Goal: Information Seeking & Learning: Check status

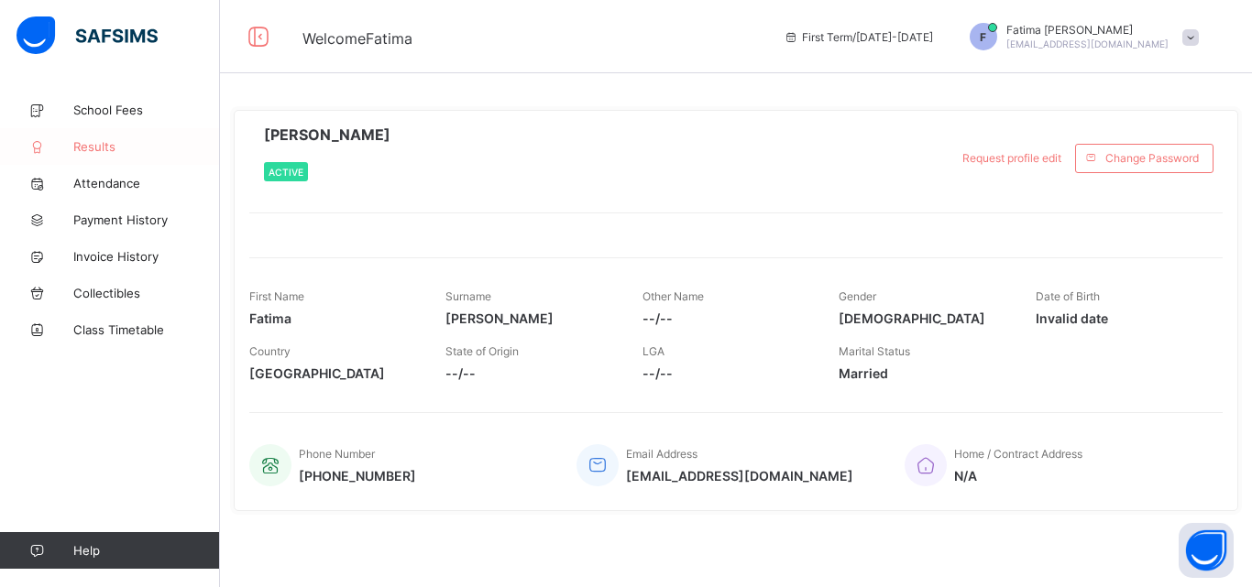
click at [106, 131] on link "Results" at bounding box center [110, 146] width 220 height 37
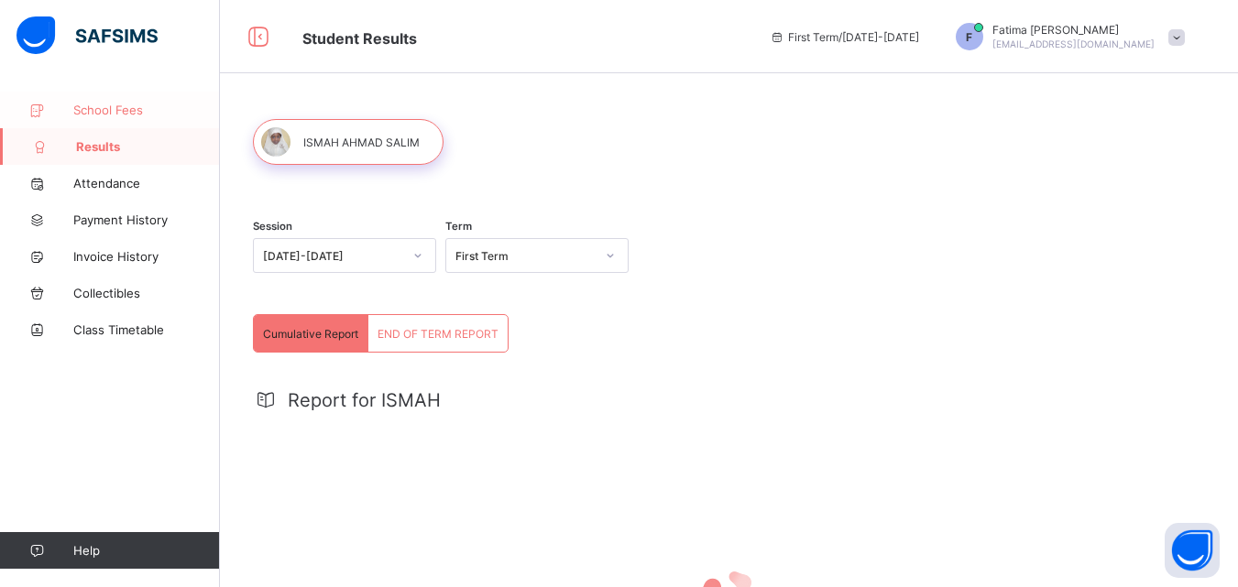
click at [115, 105] on span "School Fees" at bounding box center [146, 110] width 147 height 15
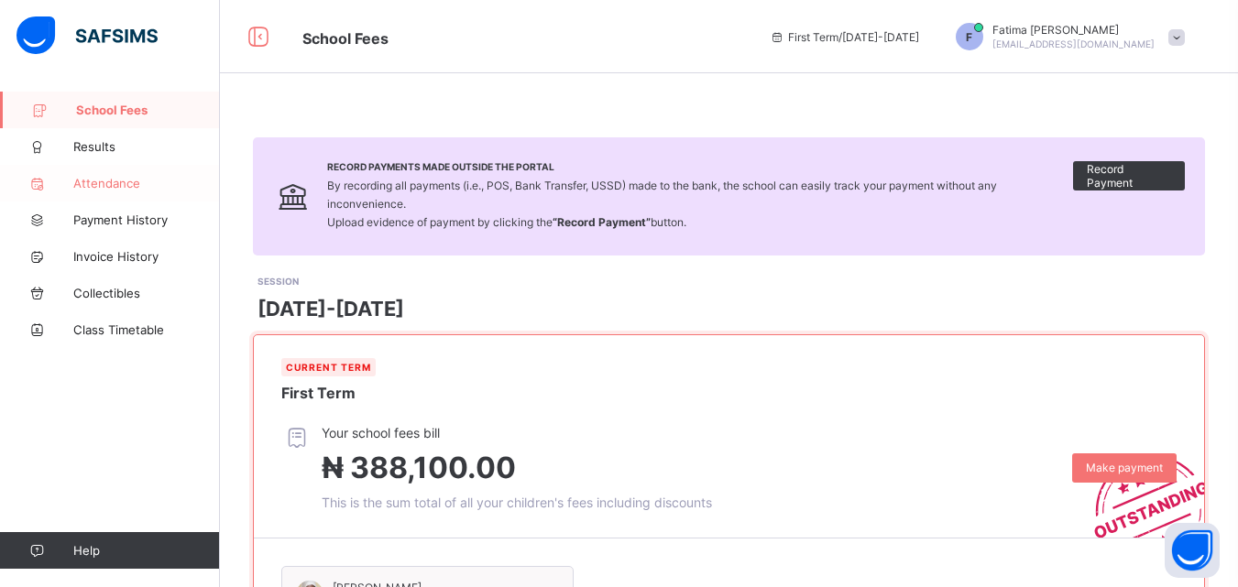
click at [120, 186] on span "Attendance" at bounding box center [146, 183] width 147 height 15
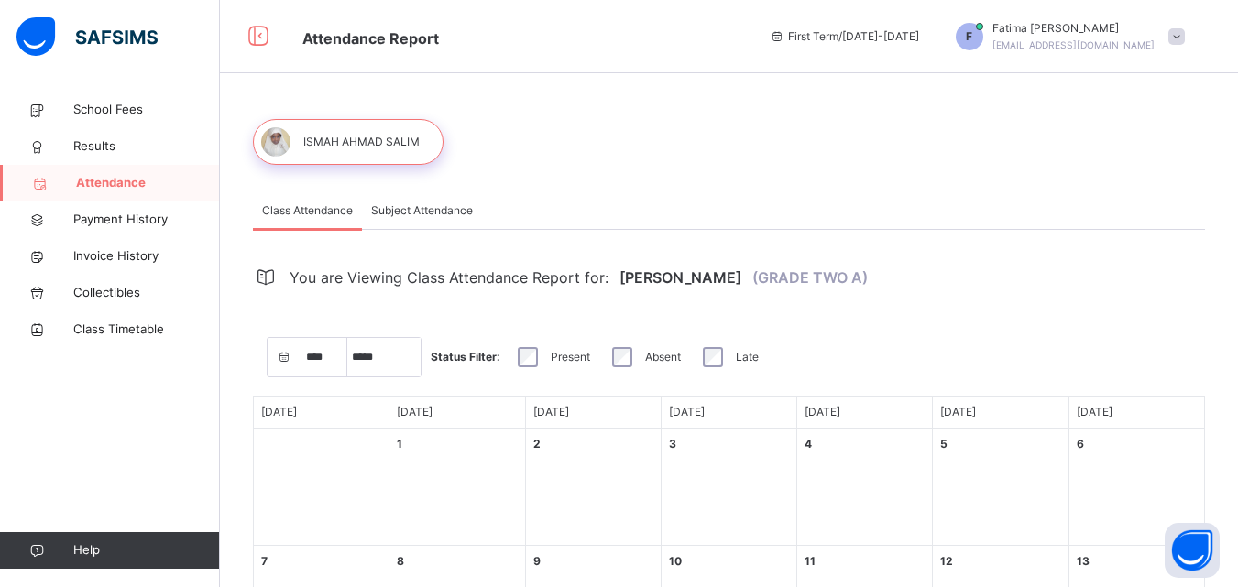
select select "****"
select select "*"
click at [391, 209] on span "Subject Attendance" at bounding box center [422, 211] width 102 height 16
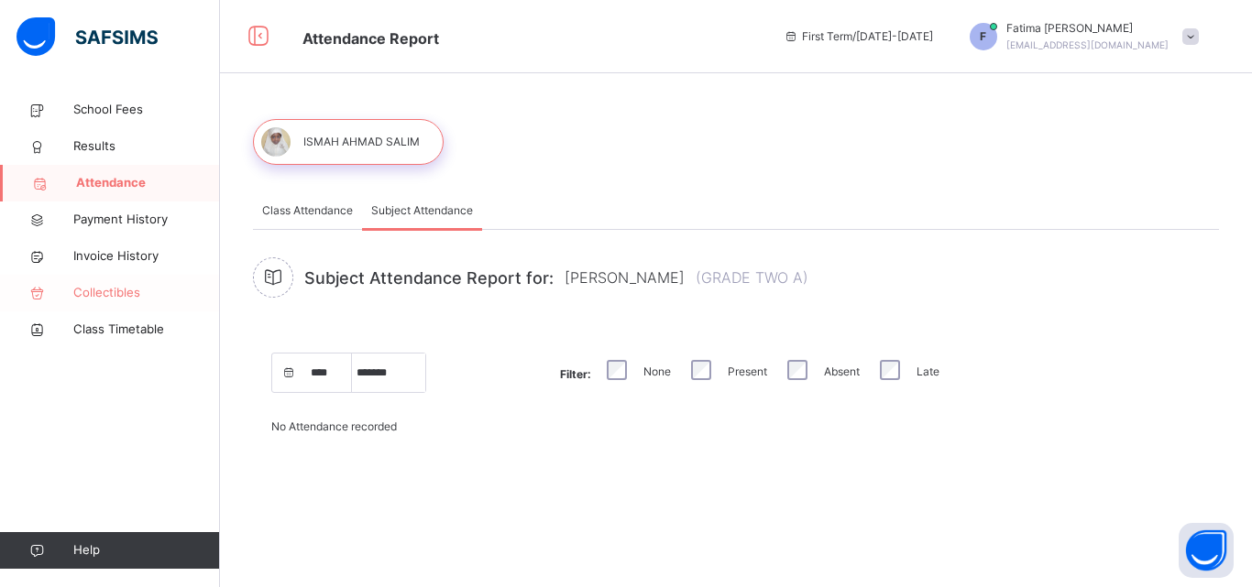
click at [114, 291] on span "Collectibles" at bounding box center [146, 293] width 147 height 18
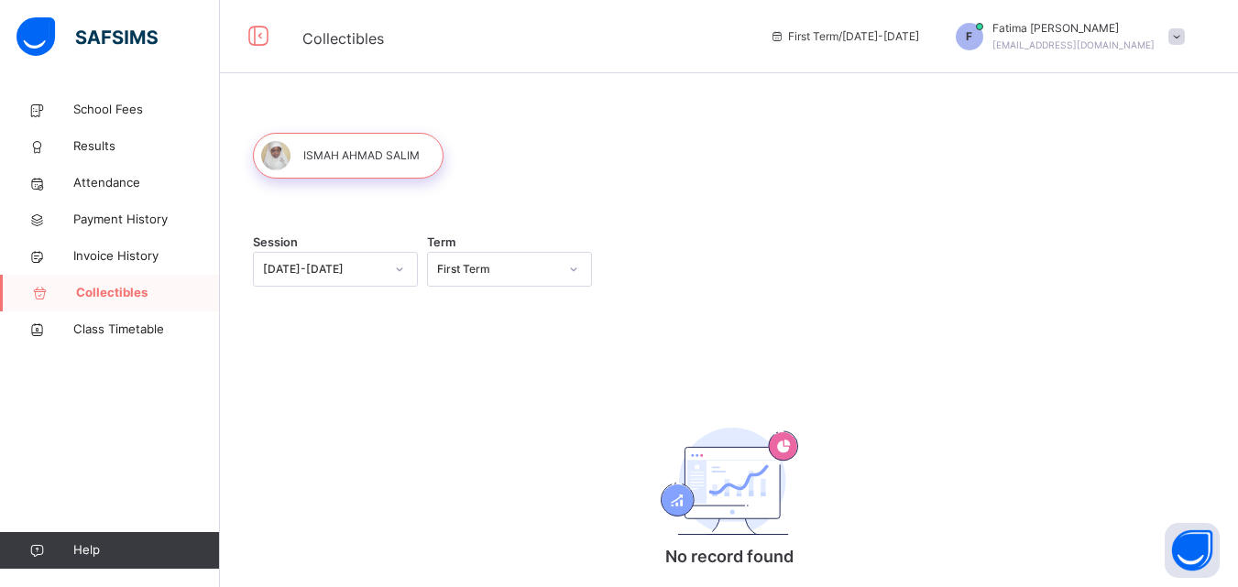
click at [328, 269] on div "2025-2026" at bounding box center [323, 269] width 121 height 16
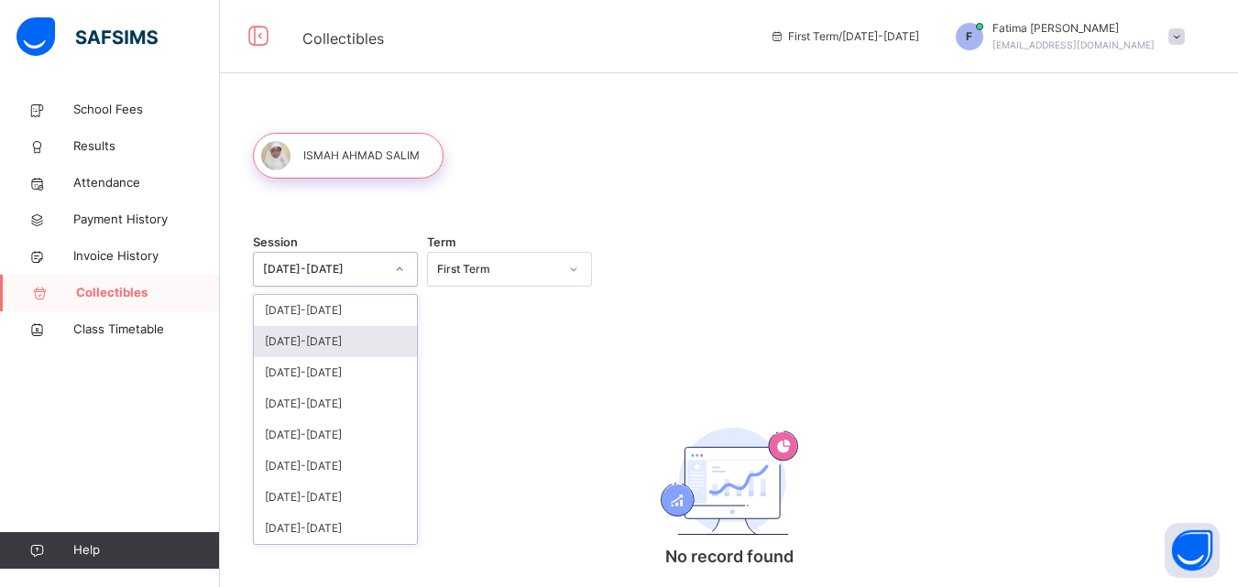
click at [323, 335] on div "[DATE]-[DATE]" at bounding box center [335, 341] width 163 height 31
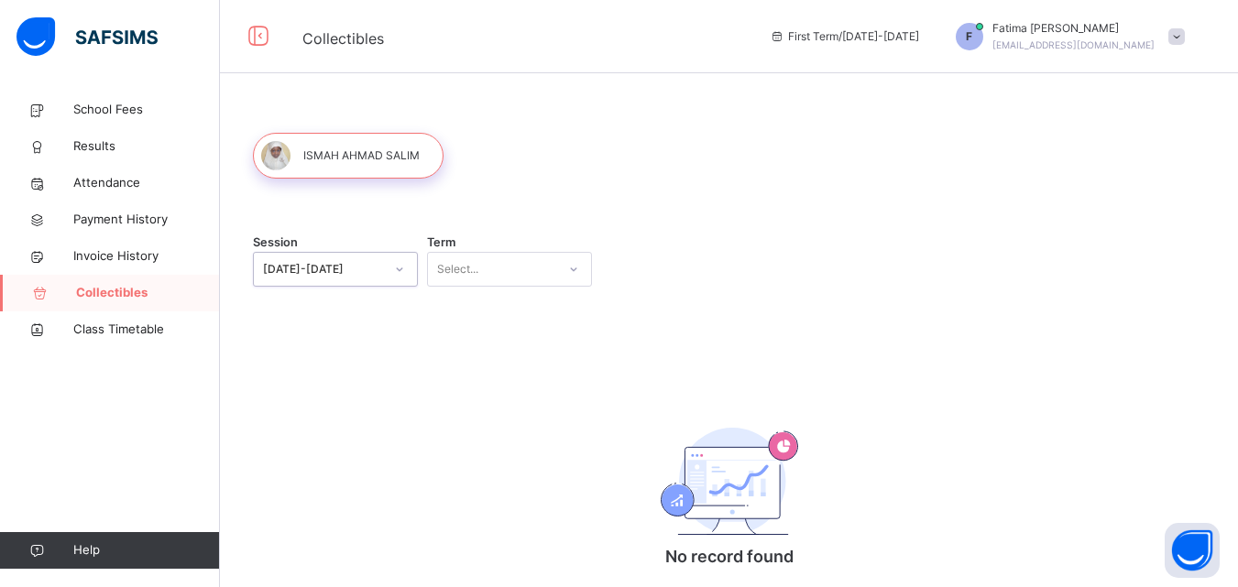
click at [453, 282] on div "Select..." at bounding box center [457, 269] width 41 height 35
click at [455, 337] on div "Second Term" at bounding box center [509, 341] width 163 height 31
click at [115, 149] on span "Results" at bounding box center [146, 146] width 147 height 18
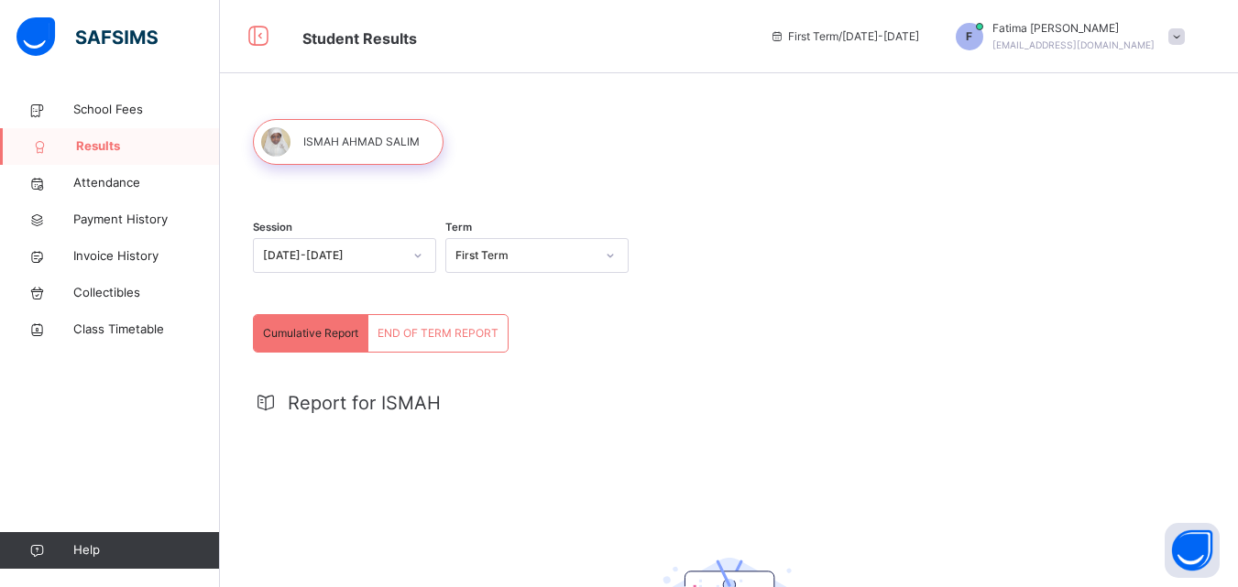
click at [309, 257] on div "2025-2026" at bounding box center [332, 255] width 139 height 16
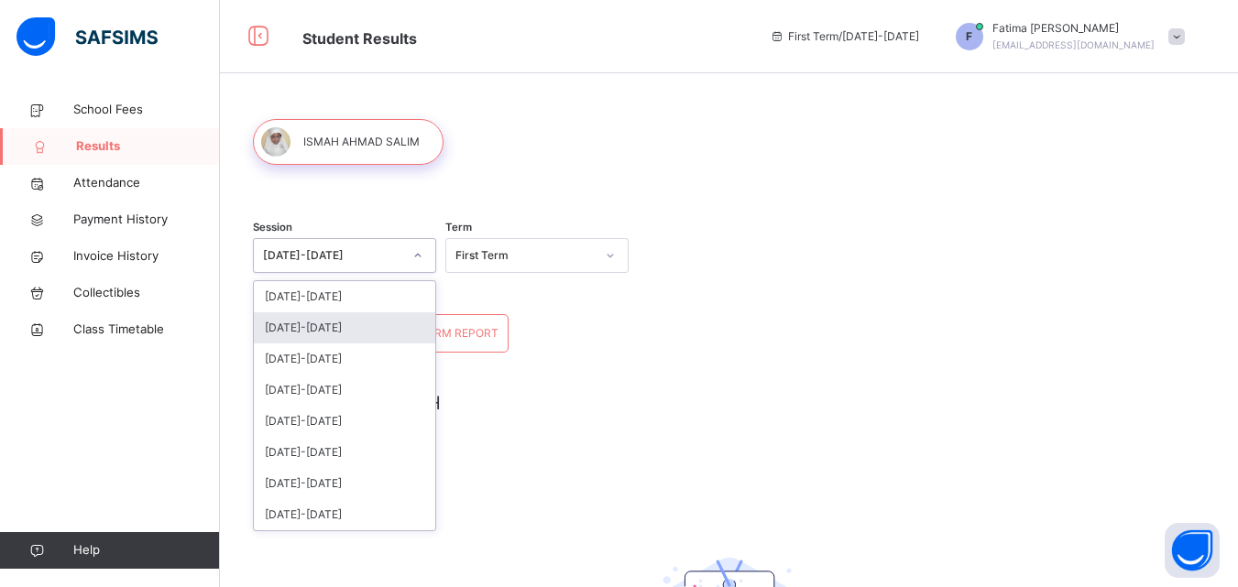
click at [312, 327] on div "[DATE]-[DATE]" at bounding box center [344, 328] width 181 height 31
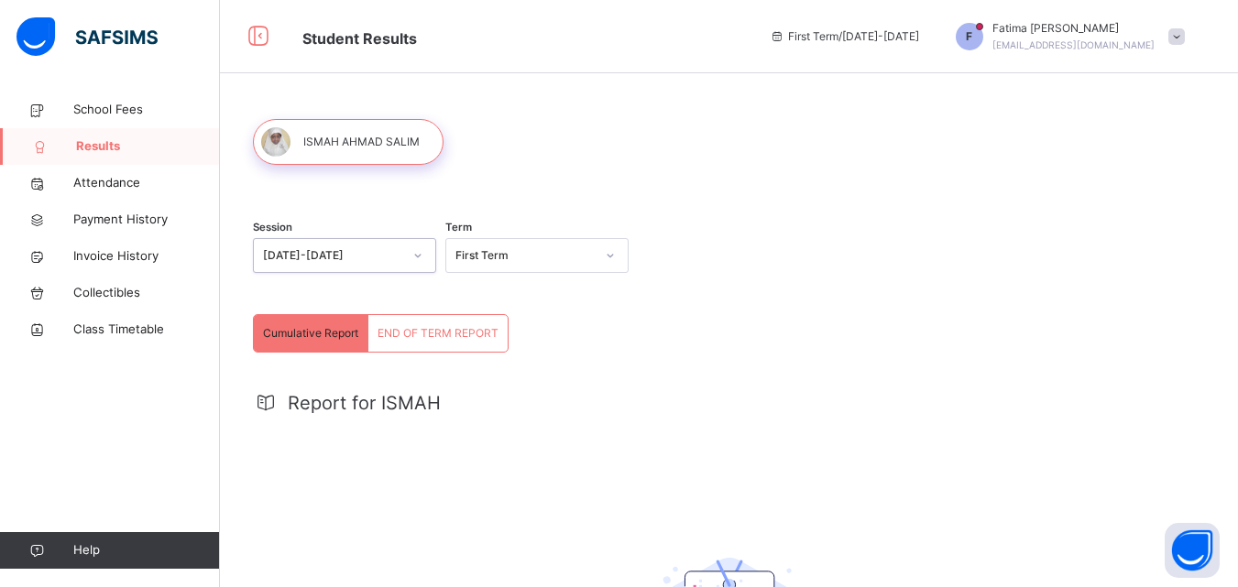
click at [479, 250] on div "First Term" at bounding box center [525, 255] width 139 height 16
click at [479, 317] on div "Second Term" at bounding box center [536, 328] width 181 height 31
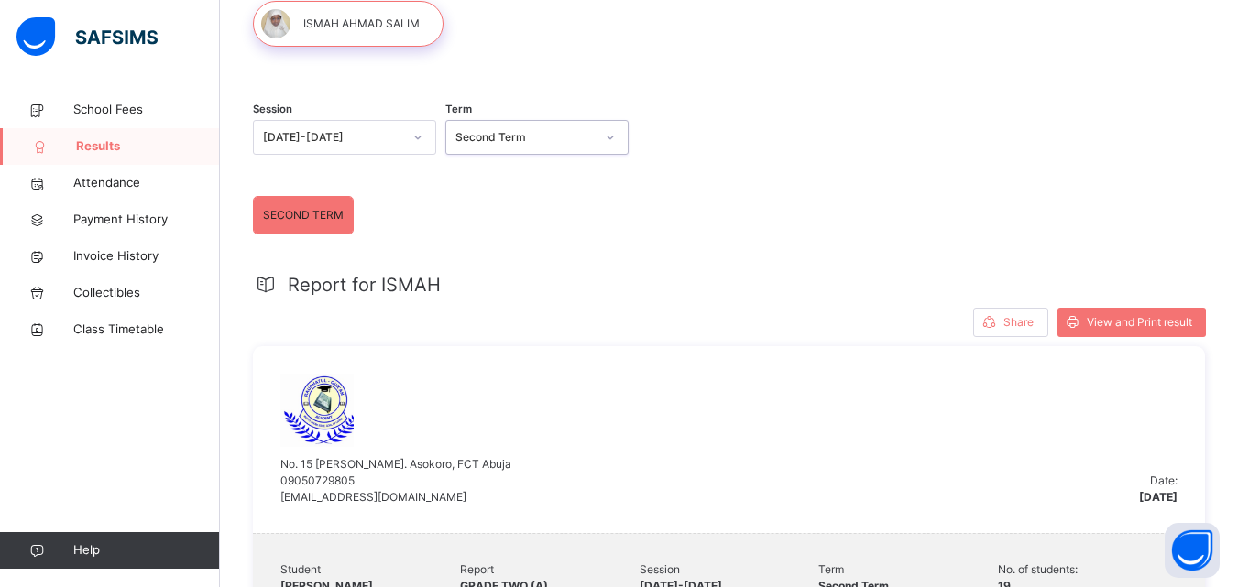
scroll to position [116, 0]
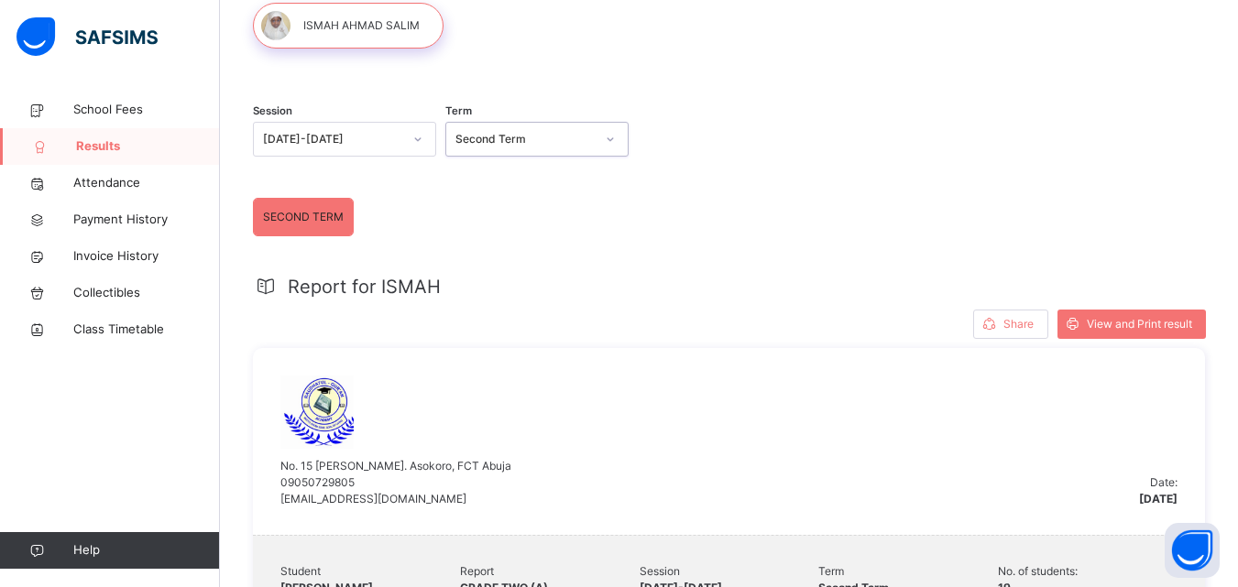
click at [509, 147] on div "Second Term" at bounding box center [525, 139] width 139 height 16
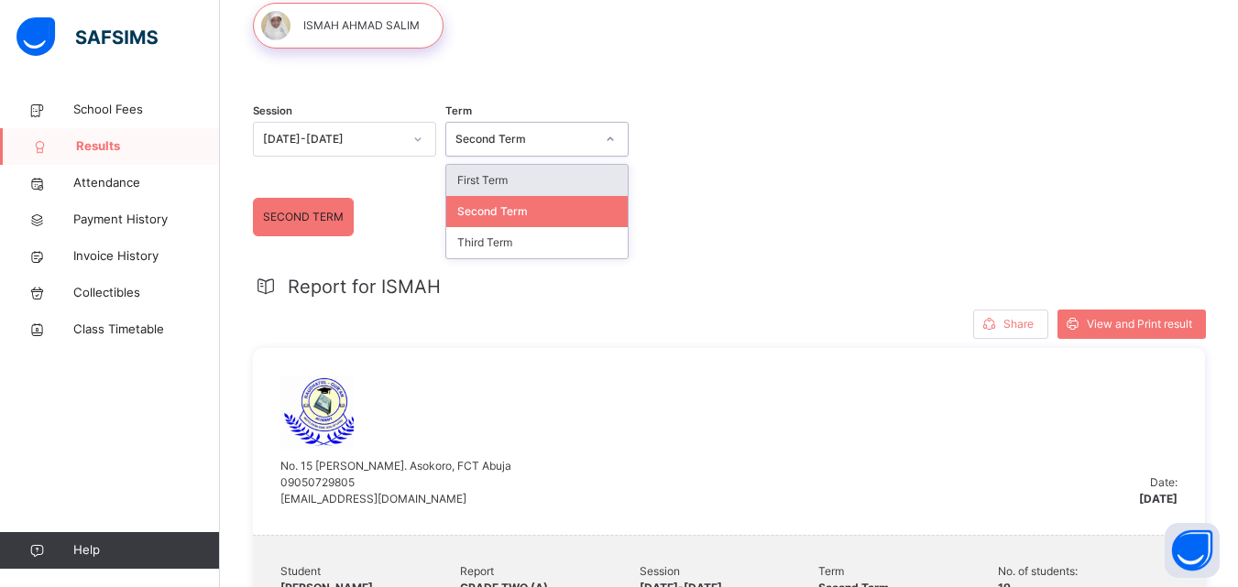
click at [508, 178] on div "First Term" at bounding box center [536, 180] width 181 height 31
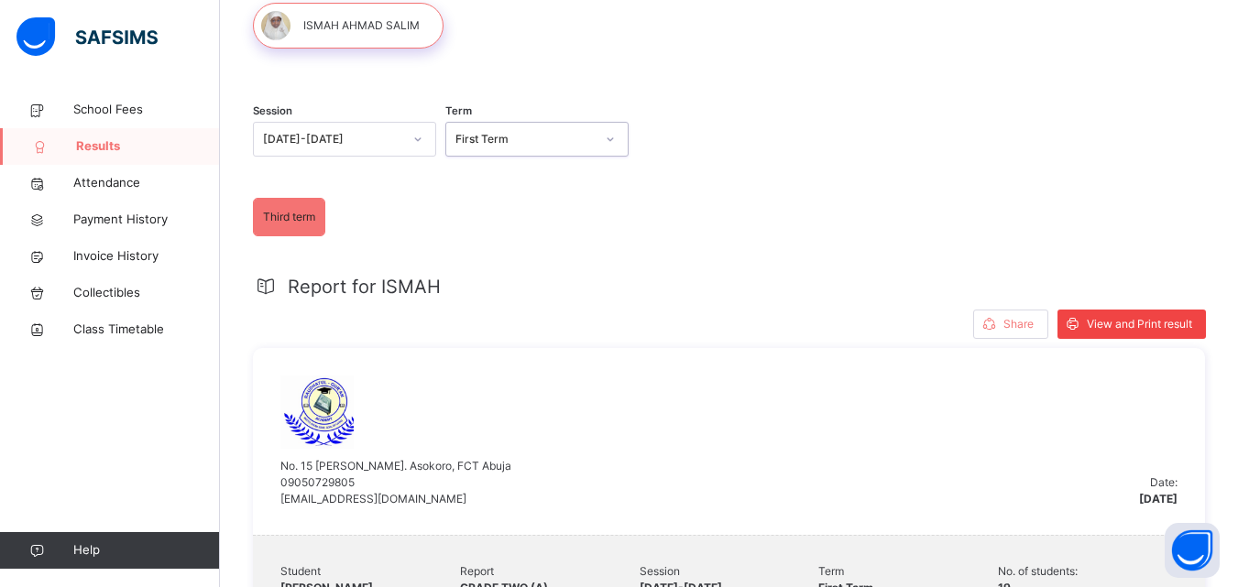
click at [1102, 327] on span "View and Print result" at bounding box center [1139, 324] width 105 height 16
click at [558, 149] on div "First Term" at bounding box center [519, 140] width 147 height 28
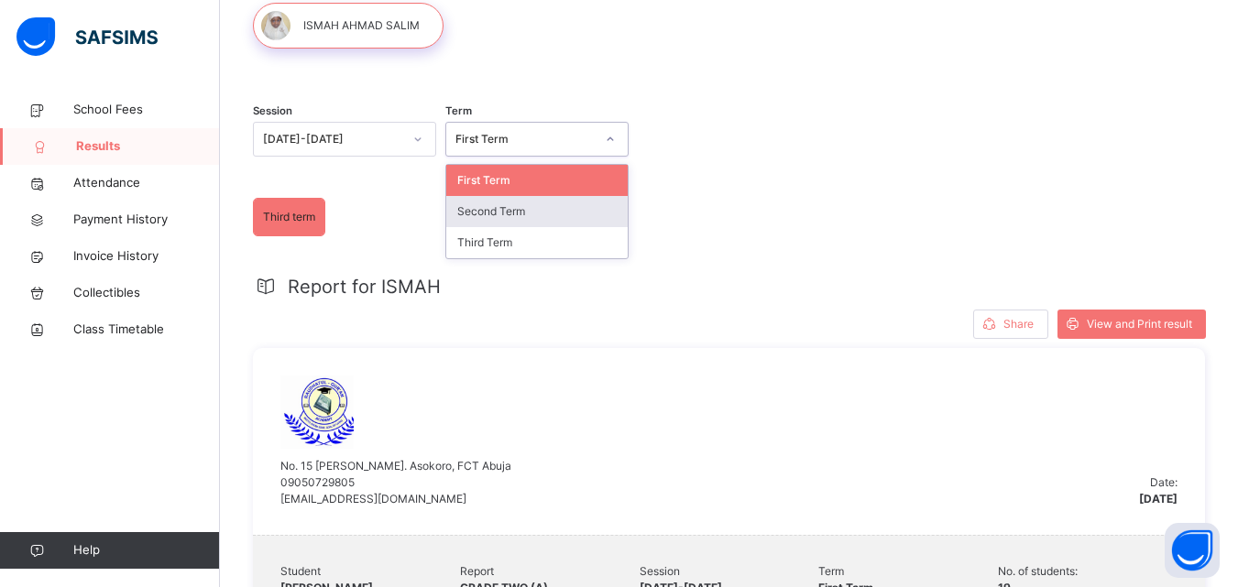
click at [555, 210] on div "Second Term" at bounding box center [536, 211] width 181 height 31
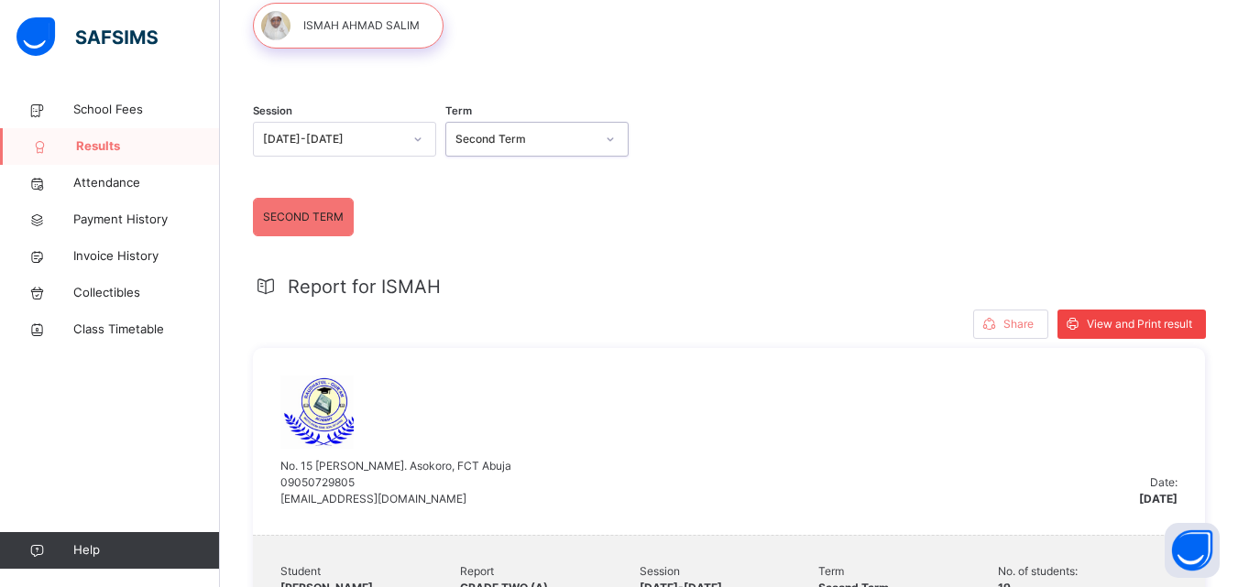
click at [1105, 318] on span "View and Print result" at bounding box center [1139, 324] width 105 height 16
click at [591, 136] on div "Second Term" at bounding box center [525, 139] width 139 height 16
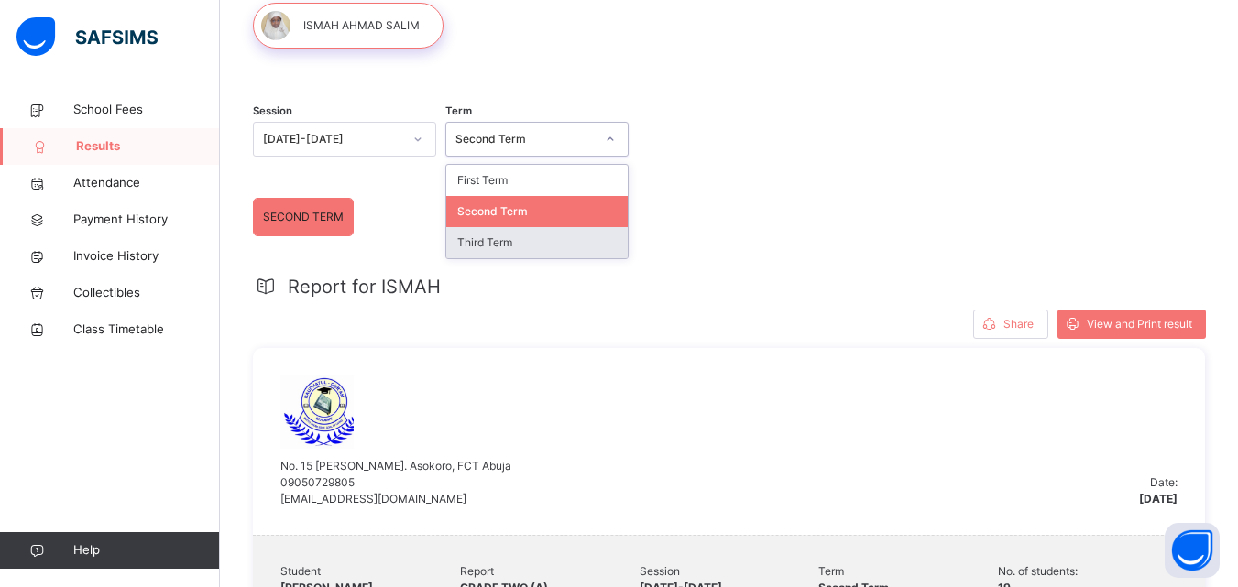
click at [573, 240] on div "Third Term" at bounding box center [536, 242] width 181 height 31
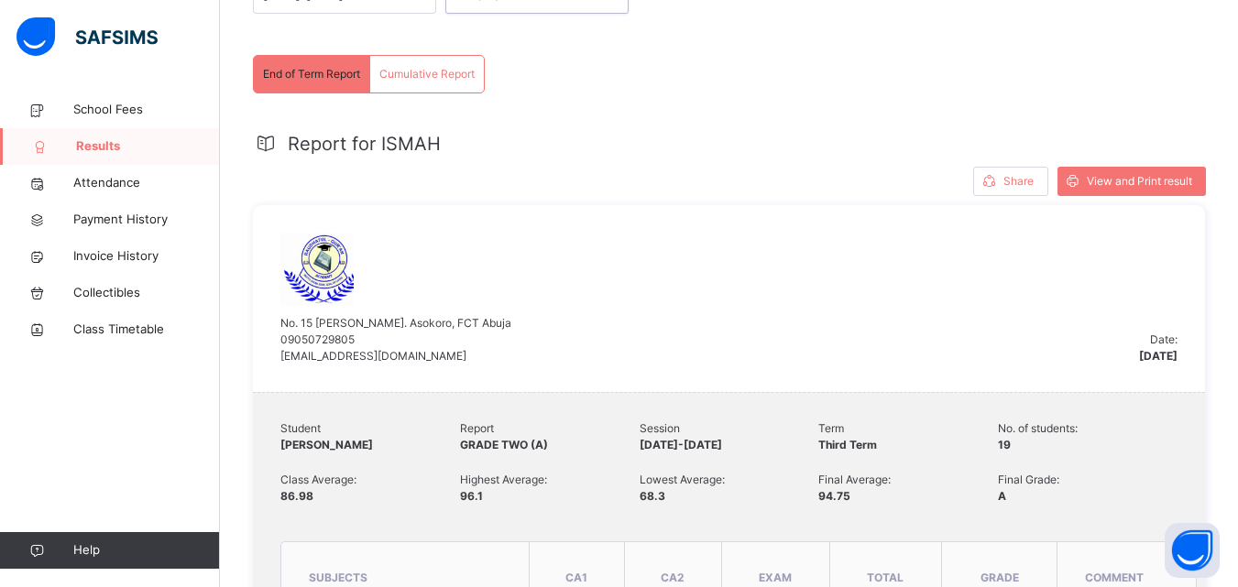
scroll to position [254, 0]
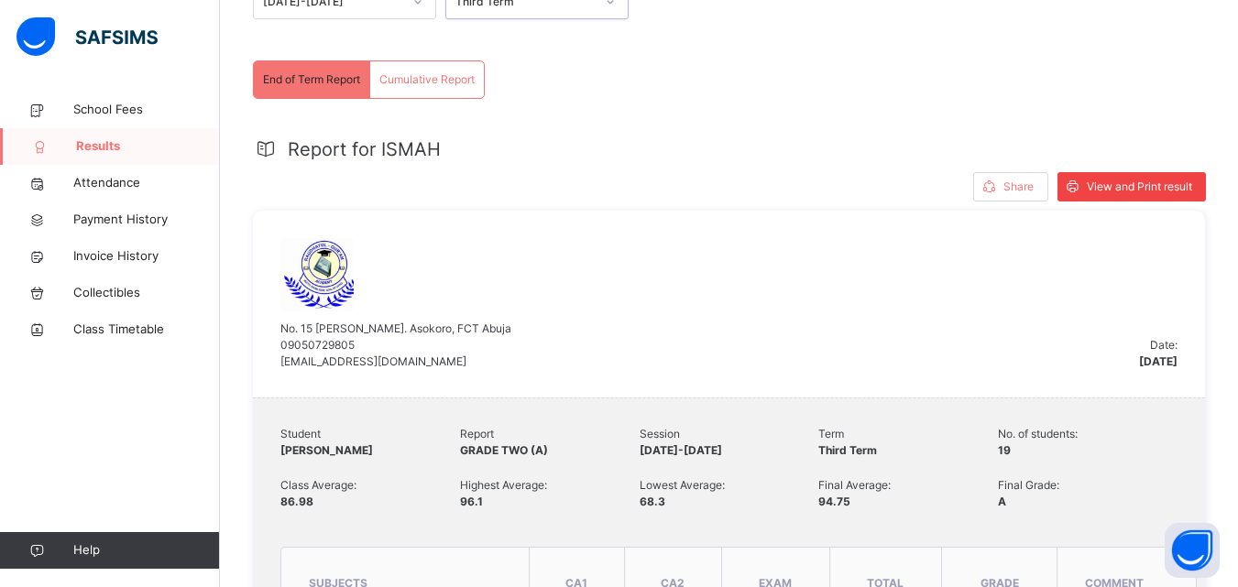
click at [1087, 183] on span at bounding box center [1072, 186] width 29 height 29
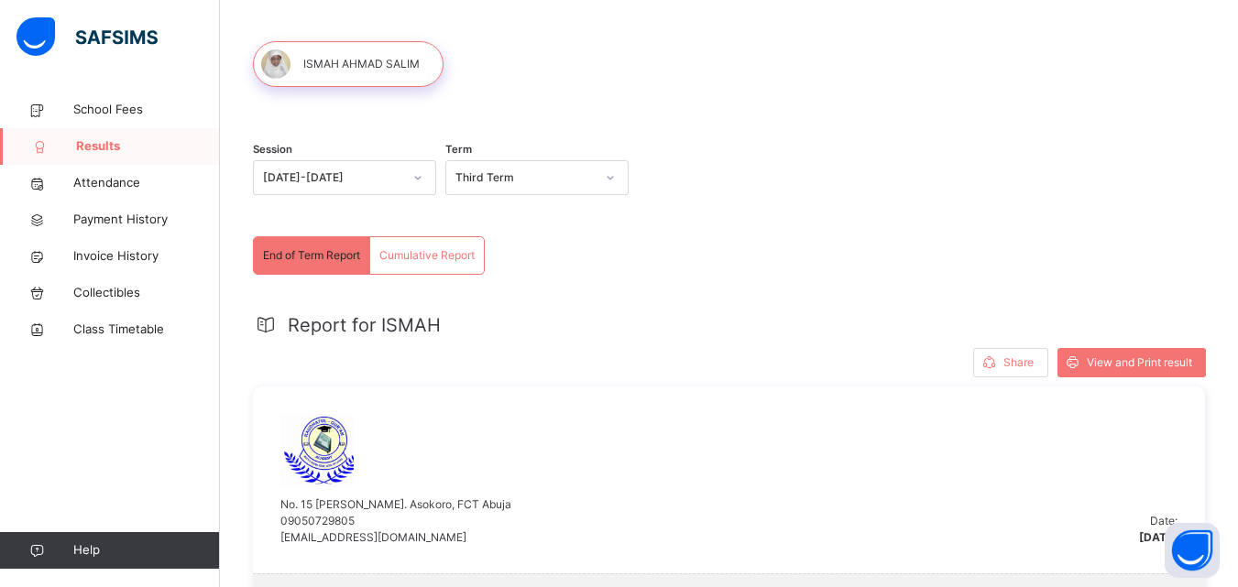
scroll to position [0, 0]
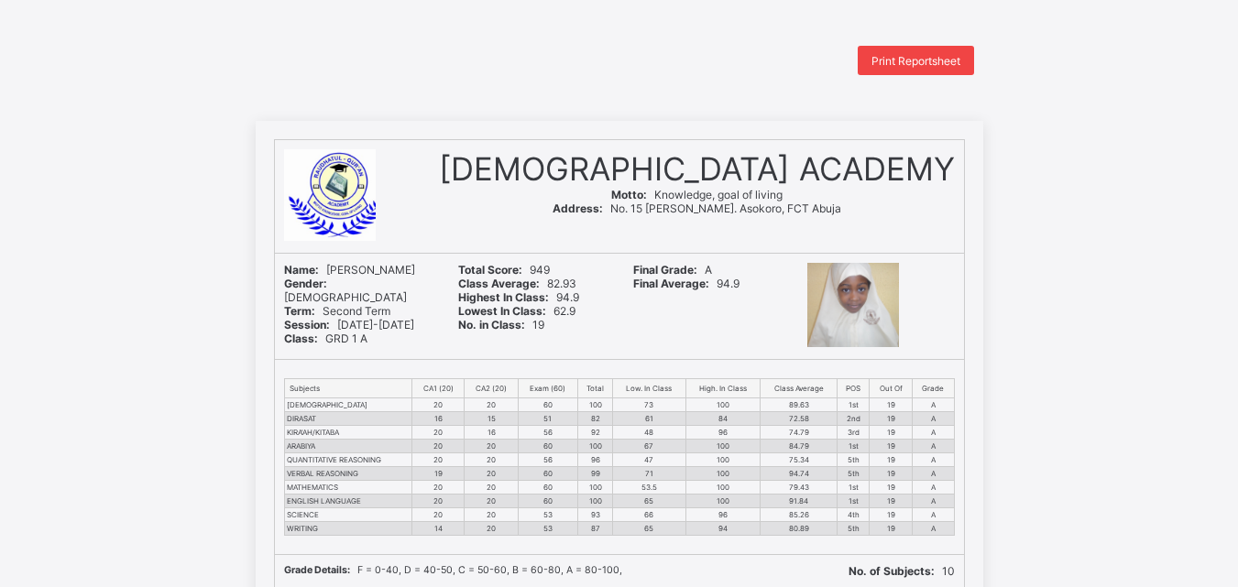
click at [909, 57] on span "Print Reportsheet" at bounding box center [916, 61] width 89 height 14
